Goal: Task Accomplishment & Management: Manage account settings

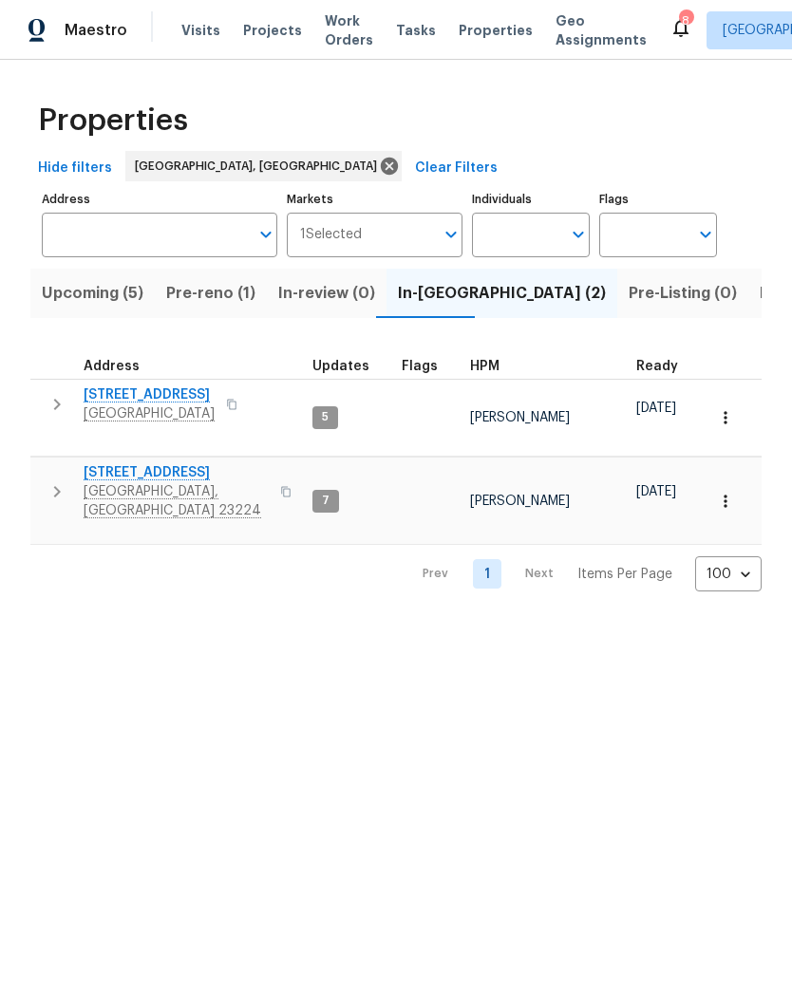
click at [154, 463] on span "[STREET_ADDRESS]" at bounding box center [176, 472] width 185 height 19
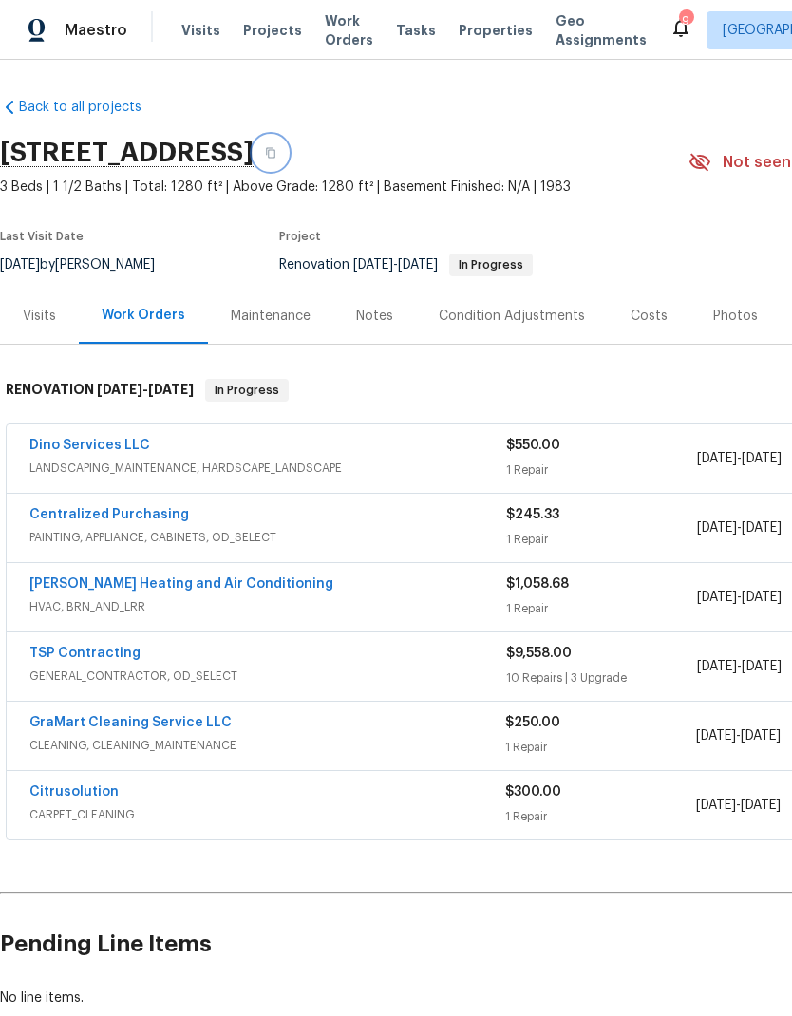
click at [288, 147] on button "button" at bounding box center [271, 153] width 34 height 34
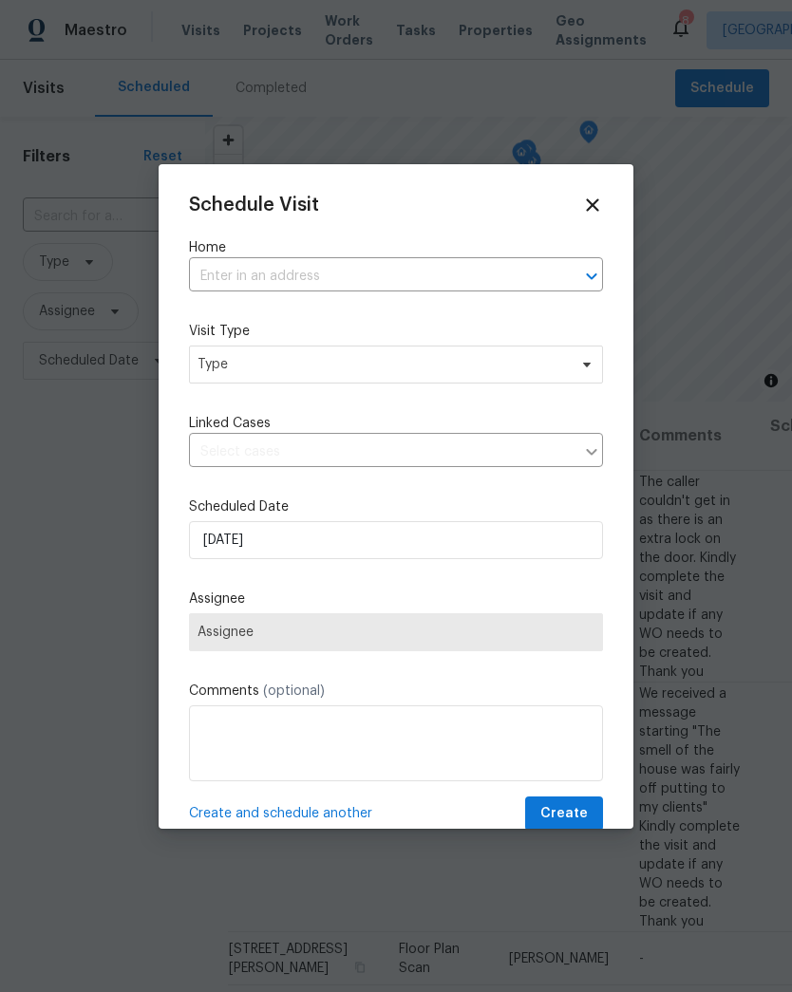
scroll to position [0, 187]
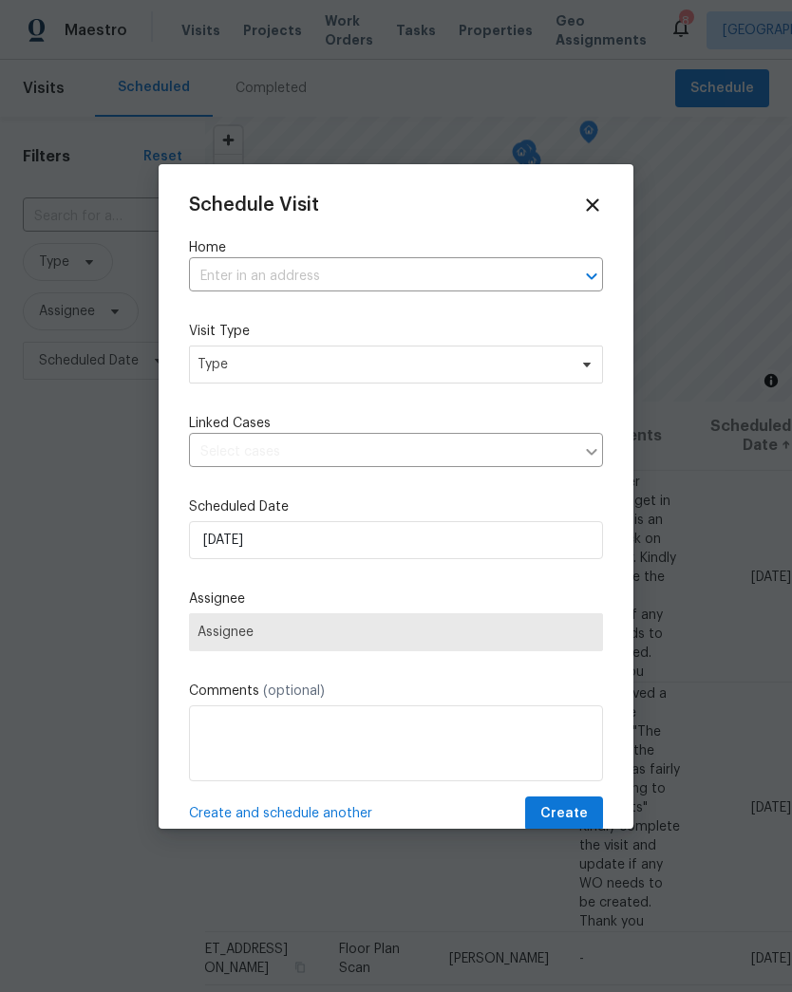
click at [508, 270] on input "text" at bounding box center [369, 276] width 361 height 29
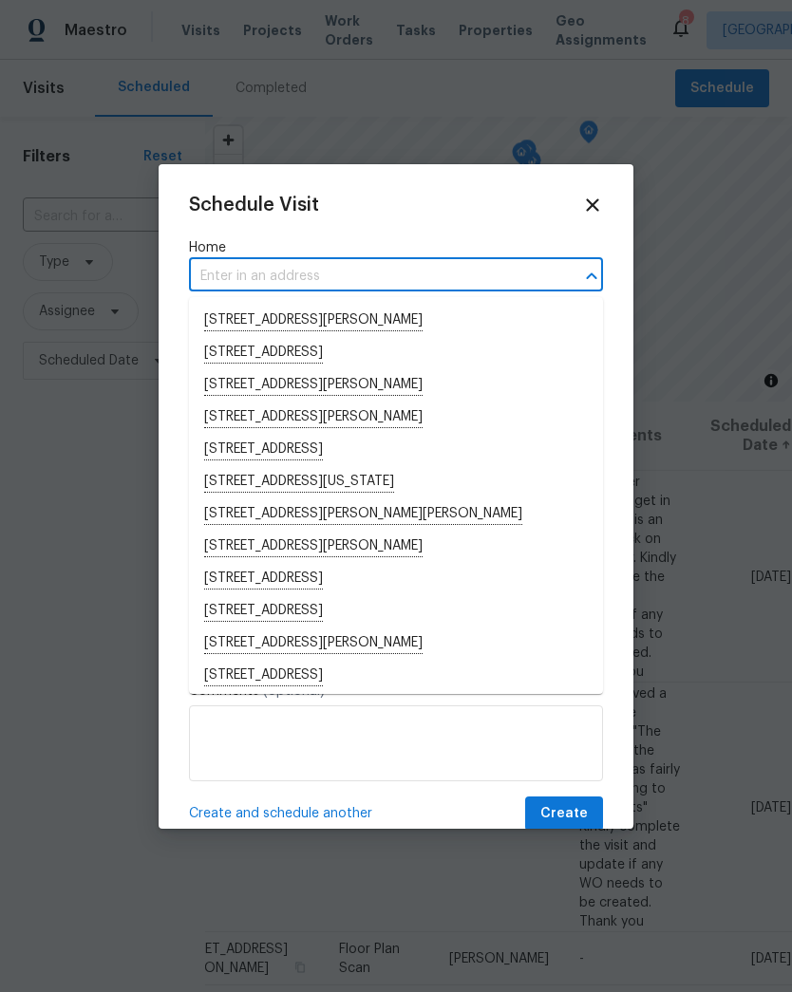
click at [235, 283] on input "text" at bounding box center [369, 276] width 361 height 29
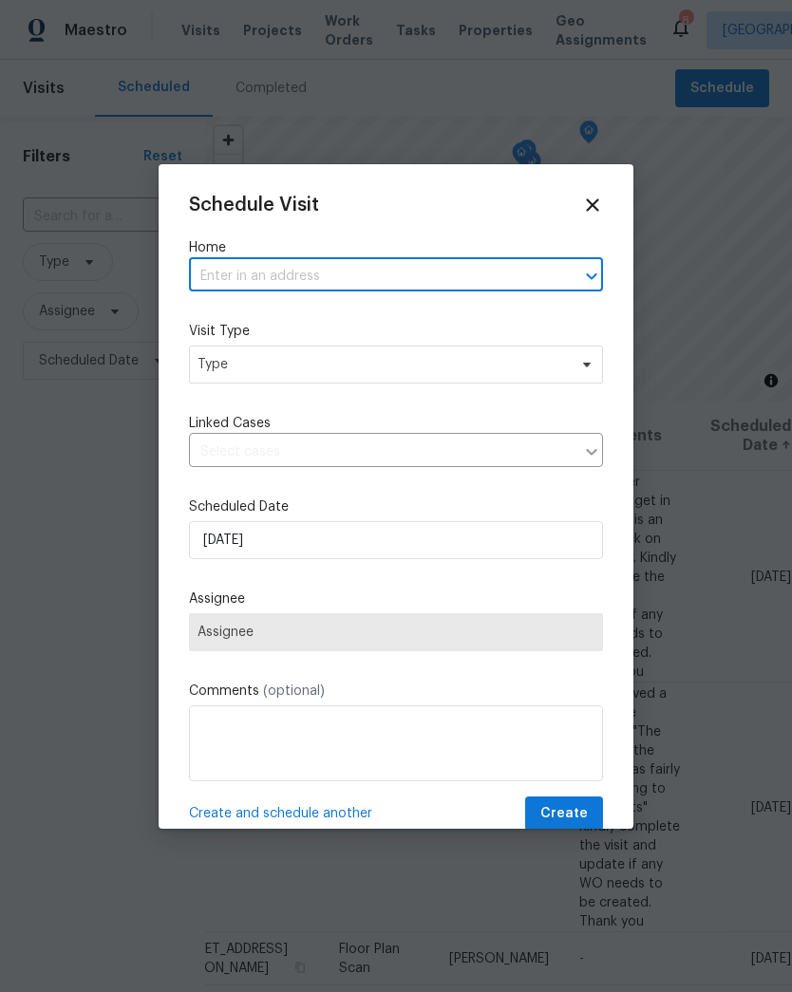
click at [221, 284] on input "text" at bounding box center [369, 276] width 361 height 29
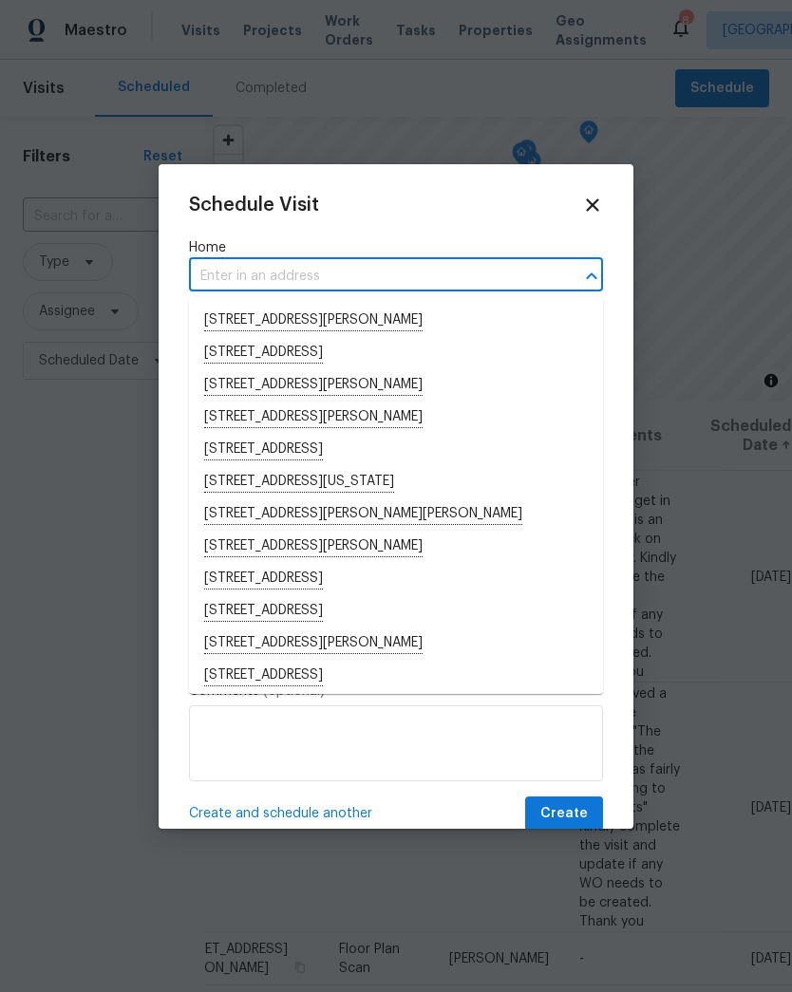
click at [216, 283] on input "text" at bounding box center [369, 276] width 361 height 29
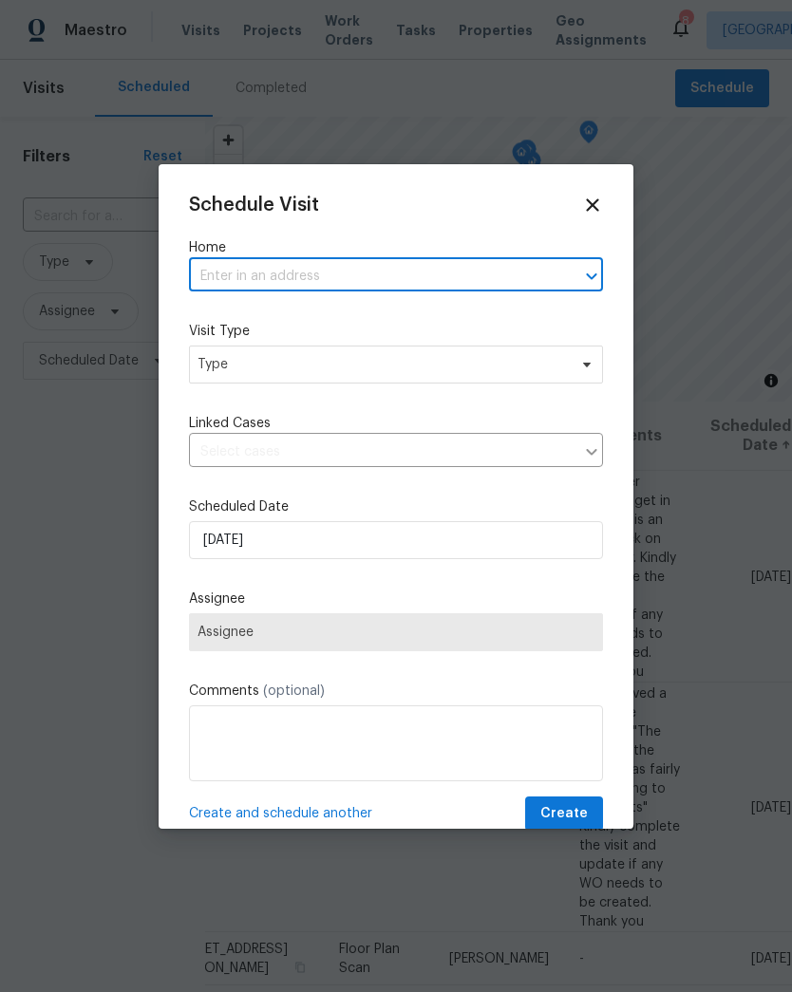
paste input "[STREET_ADDRESS]"
type input "[STREET_ADDRESS]"
click at [232, 324] on li "[STREET_ADDRESS]" at bounding box center [396, 321] width 414 height 32
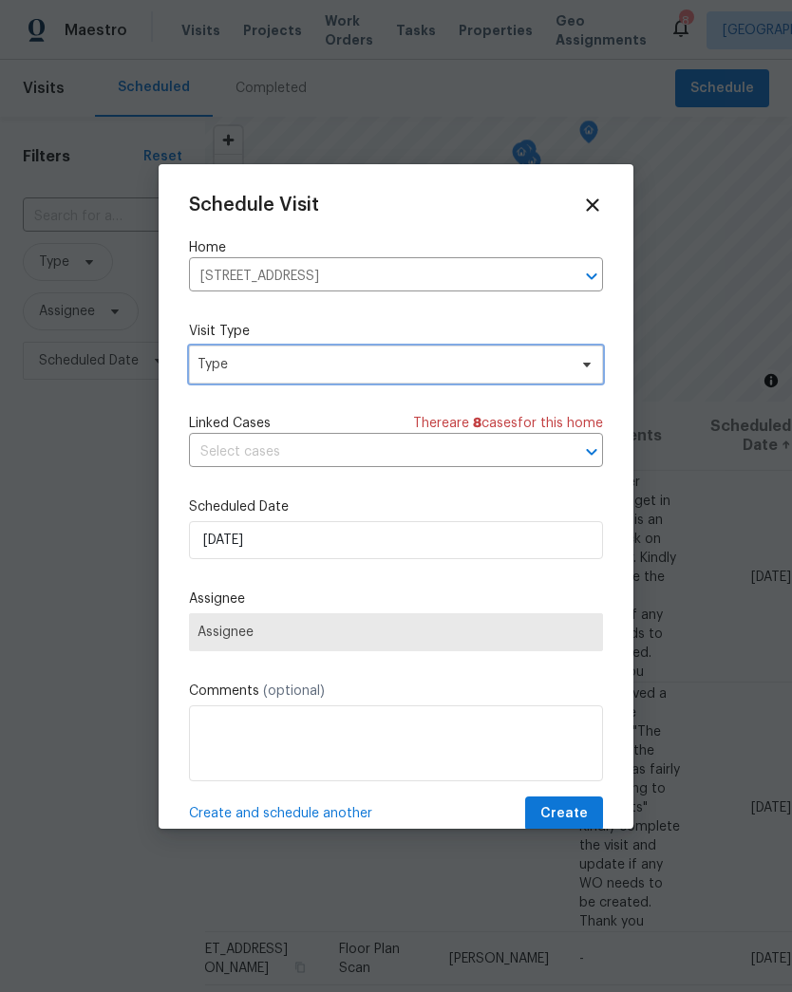
click at [206, 366] on span "Type" at bounding box center [381, 364] width 369 height 19
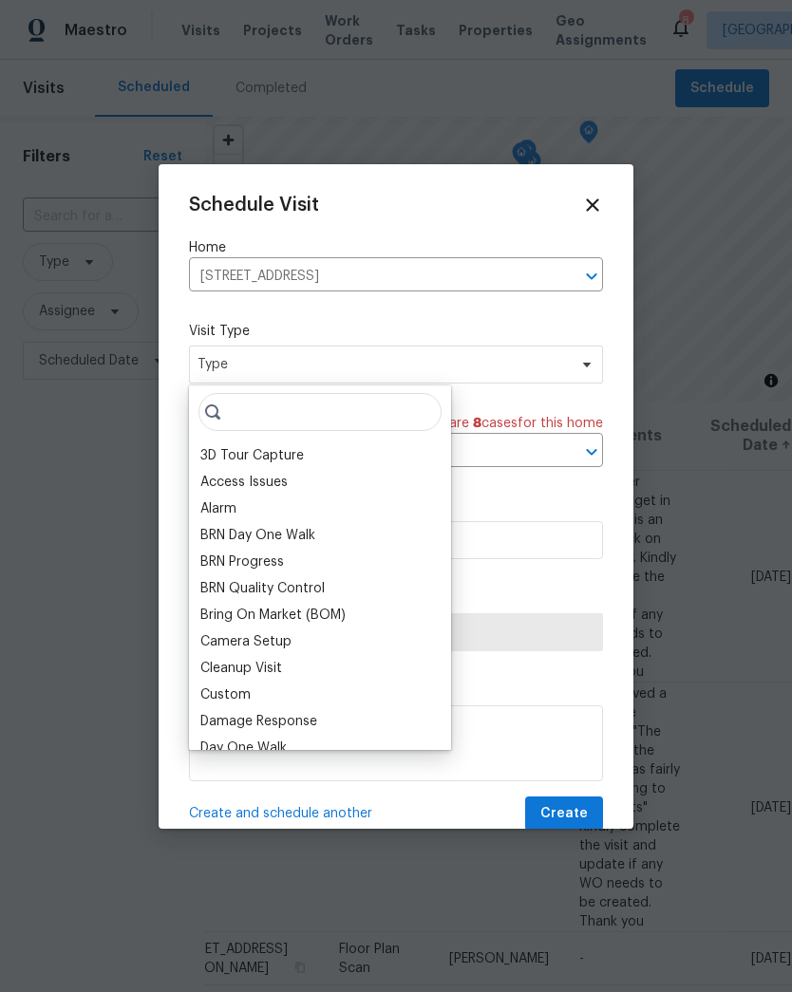
click at [595, 189] on div "Schedule Visit Home [STREET_ADDRESS] ​ Visit Type Type Linked Cases There are 8…" at bounding box center [396, 496] width 475 height 665
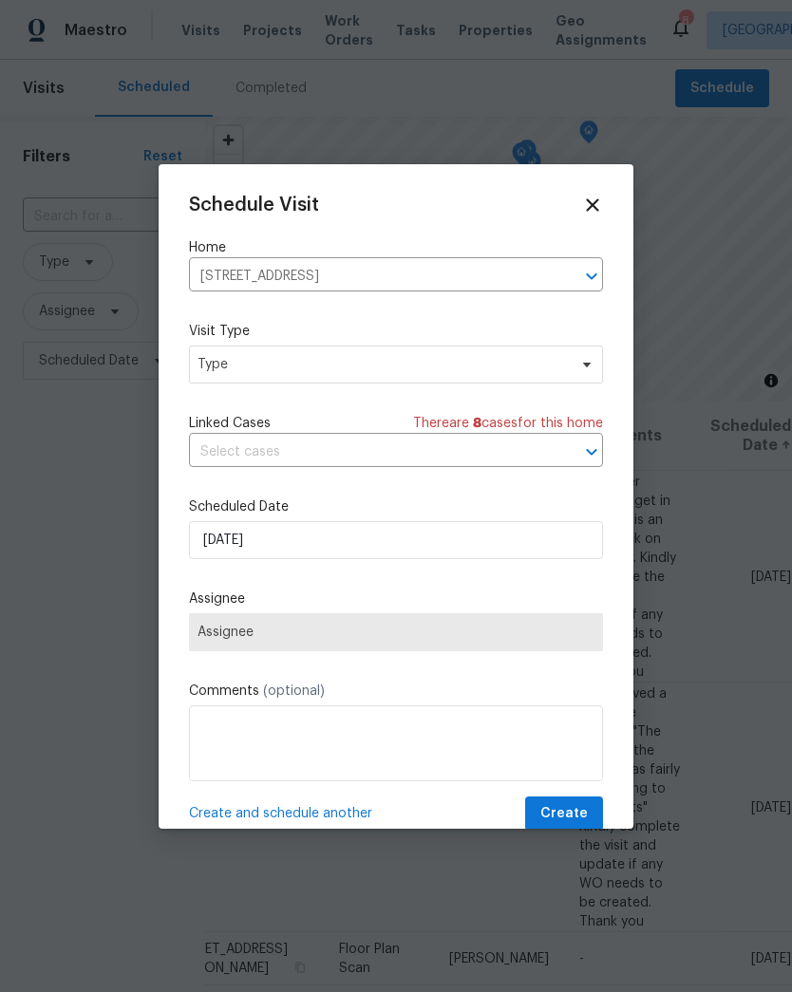
click at [584, 207] on icon at bounding box center [592, 205] width 21 height 21
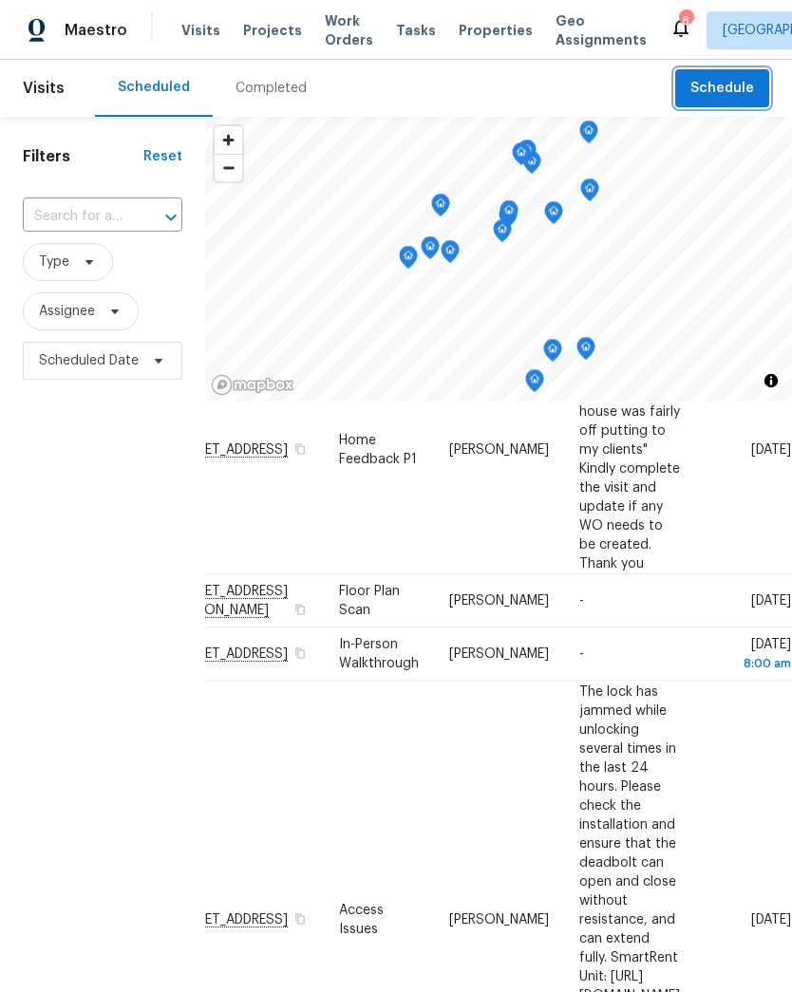
scroll to position [351, 187]
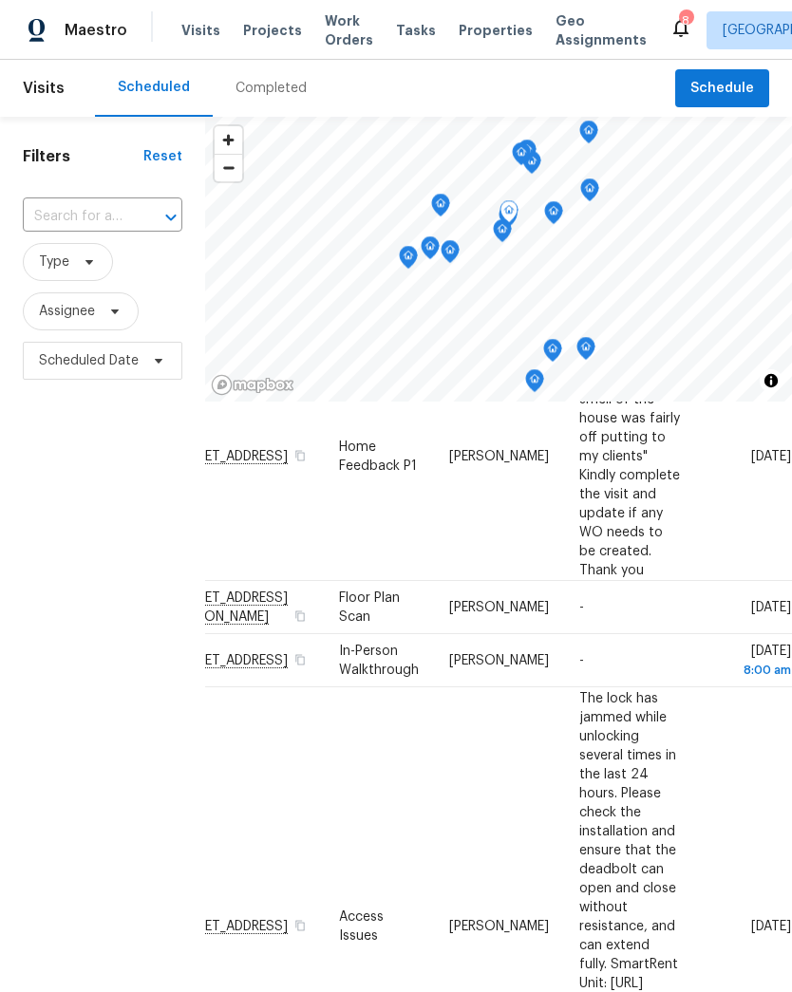
click at [0, 0] on icon at bounding box center [0, 0] width 0 height 0
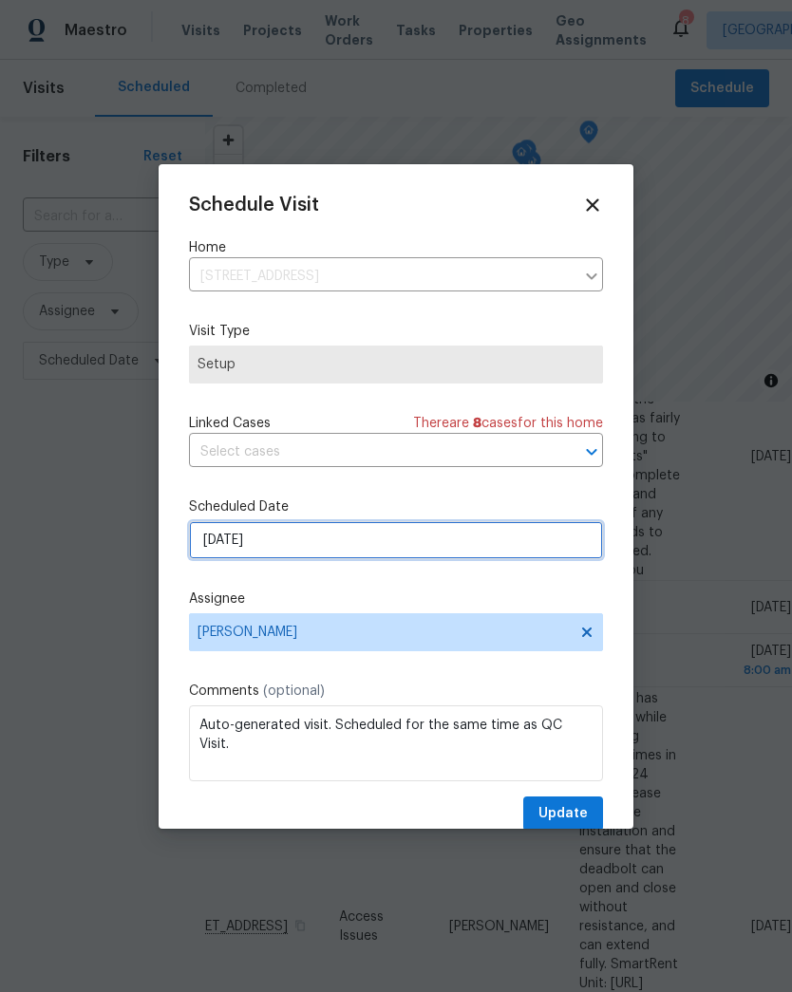
click at [270, 553] on input "[DATE]" at bounding box center [396, 540] width 414 height 38
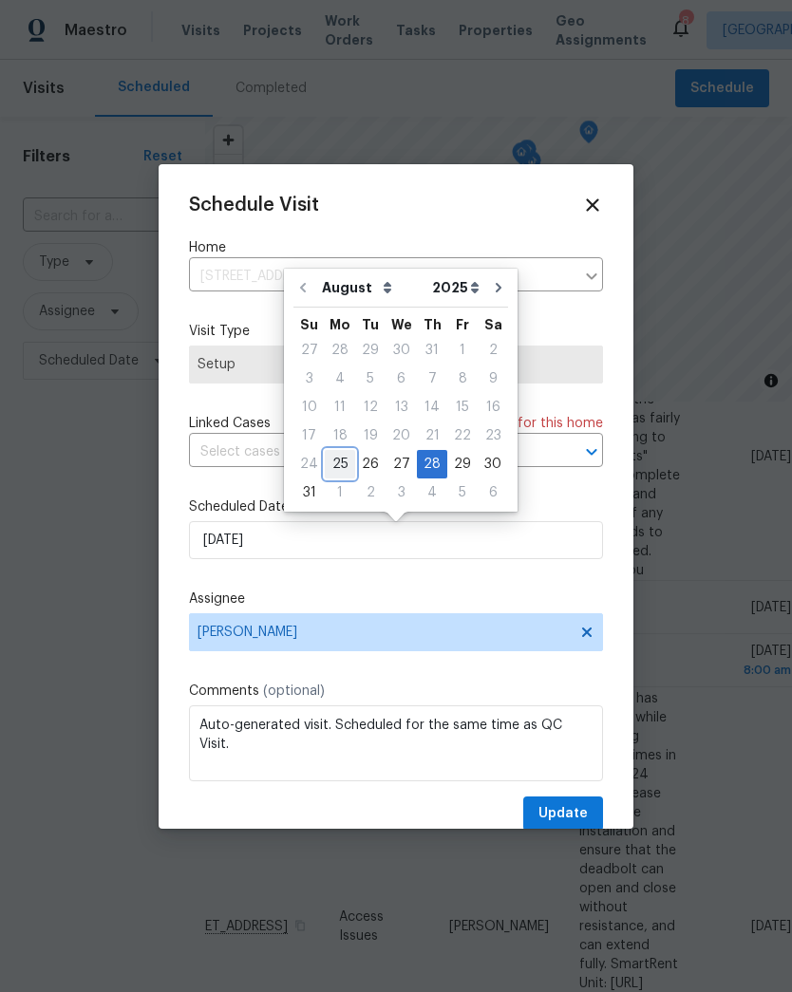
click at [343, 464] on div "25" at bounding box center [340, 464] width 30 height 27
type input "[DATE]"
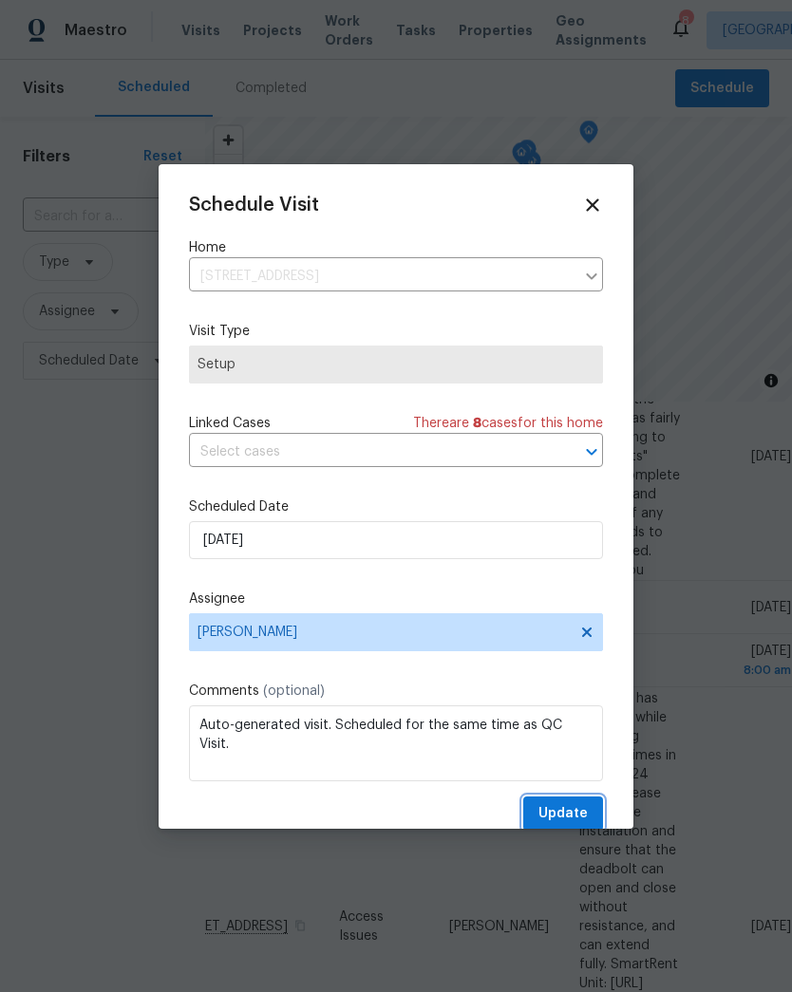
click at [561, 817] on span "Update" at bounding box center [562, 814] width 49 height 24
